Goal: Navigation & Orientation: Find specific page/section

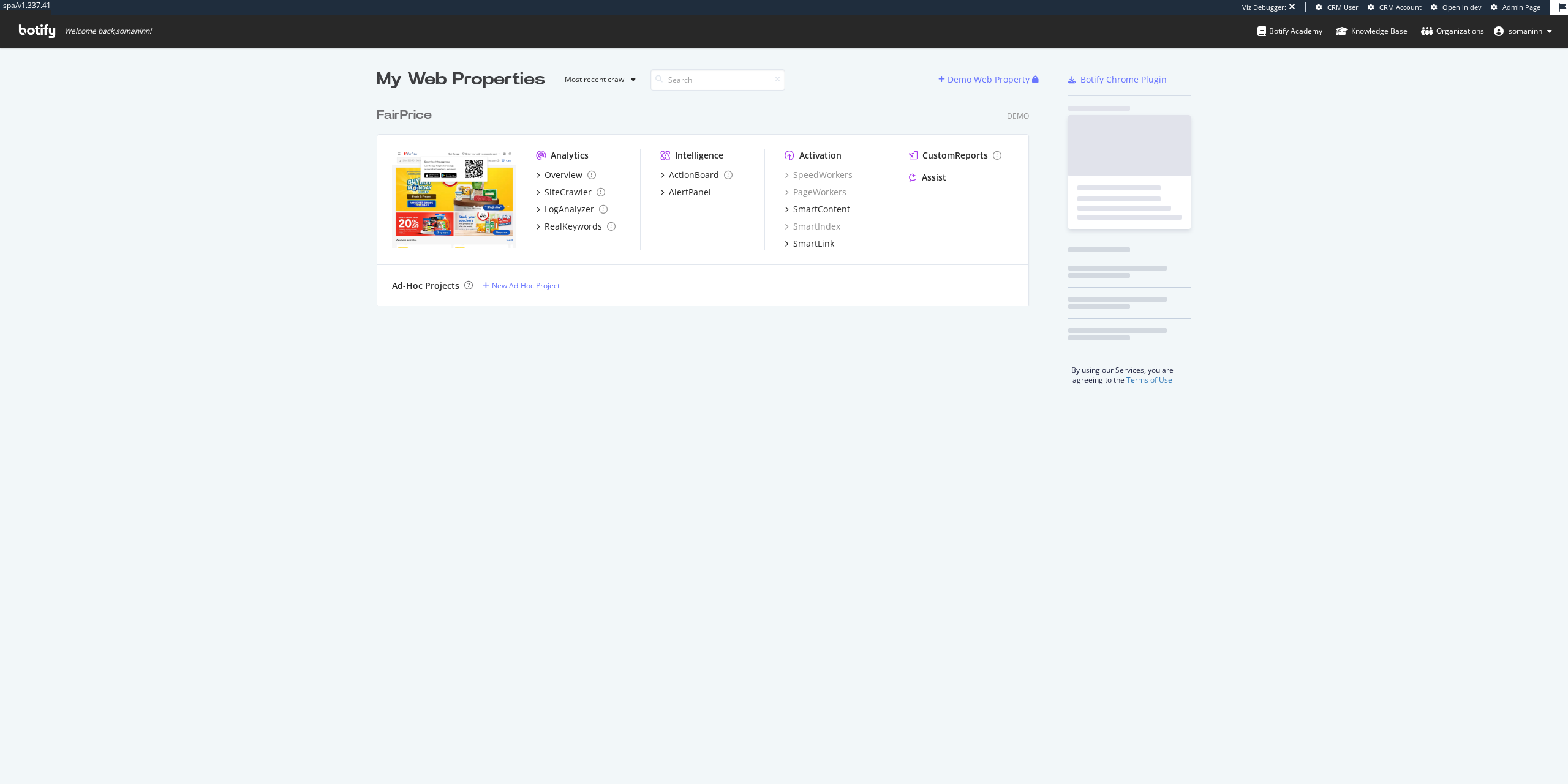
scroll to position [205, 653]
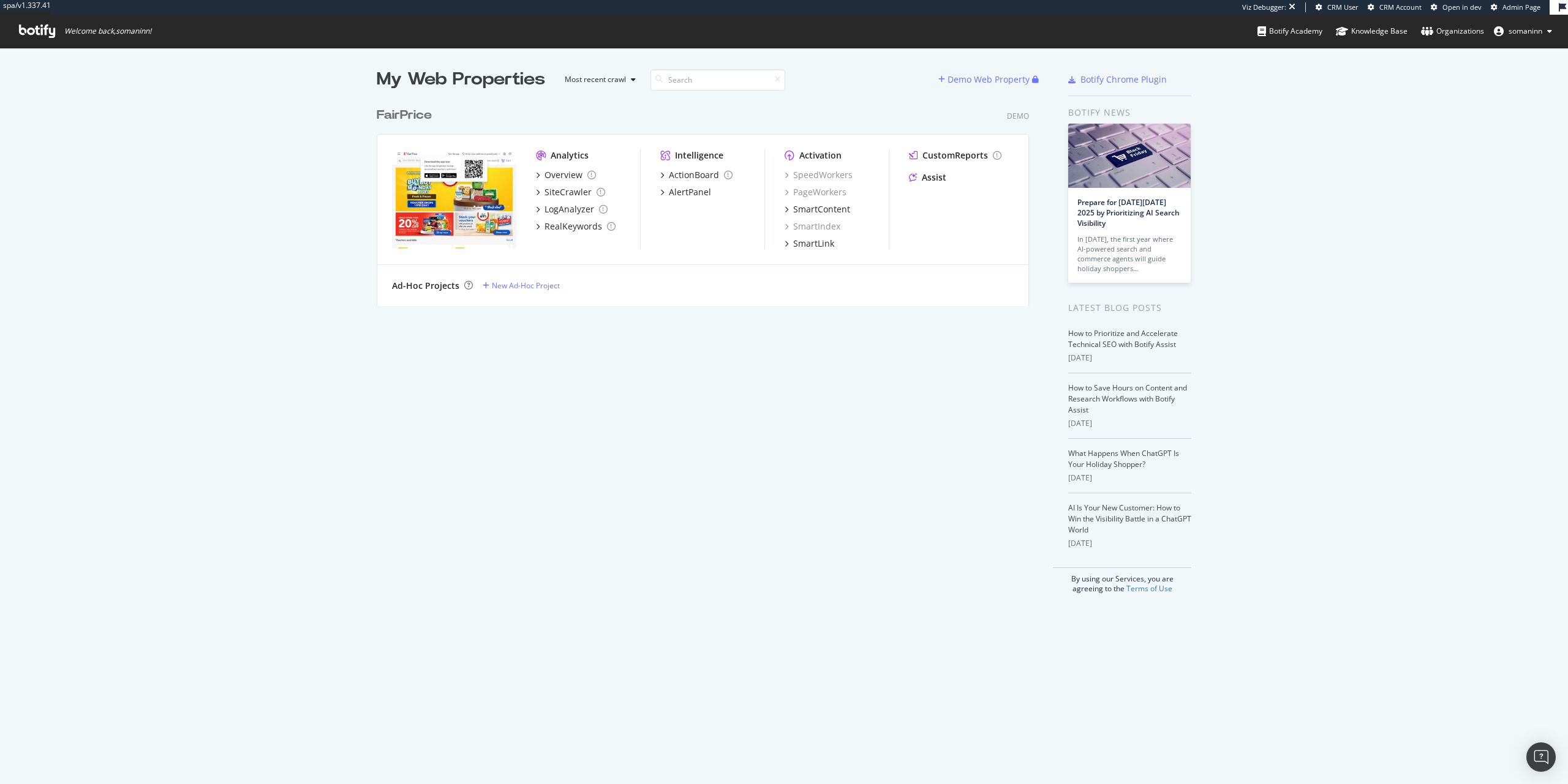
click at [412, 116] on div "FairPrice" at bounding box center [404, 115] width 55 height 18
